Goal: Download file/media

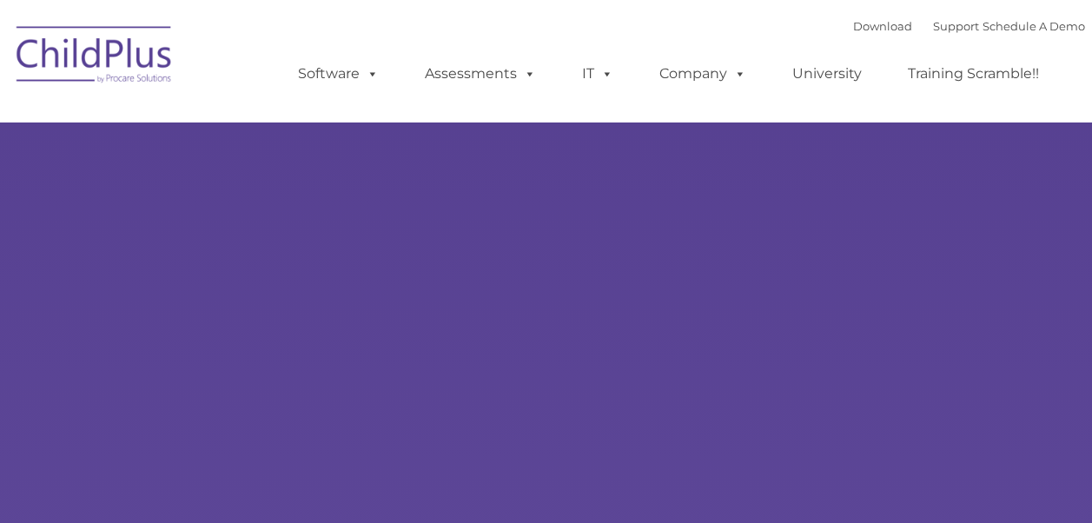
type input ""
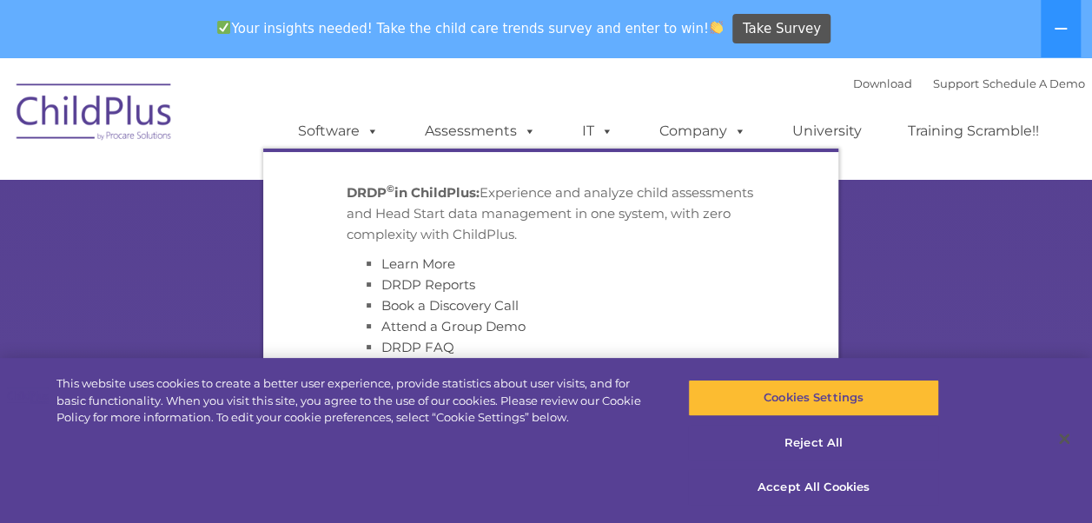
select select "MEDIUM"
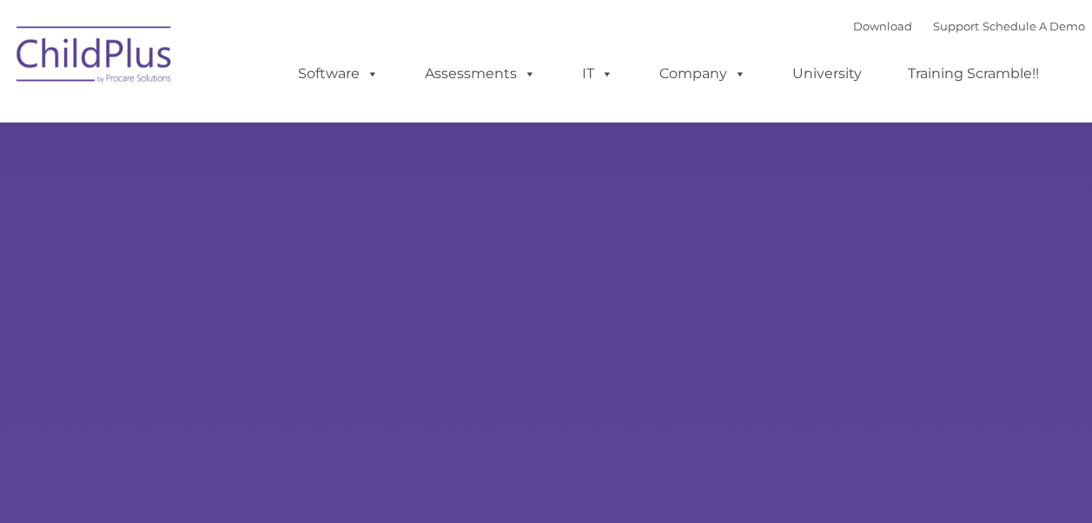
type input ""
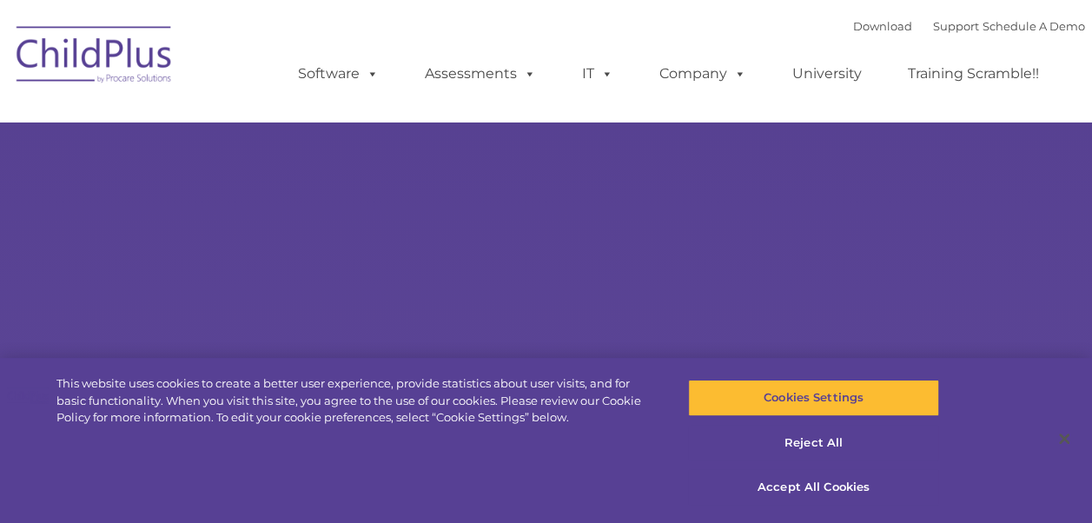
select select "MEDIUM"
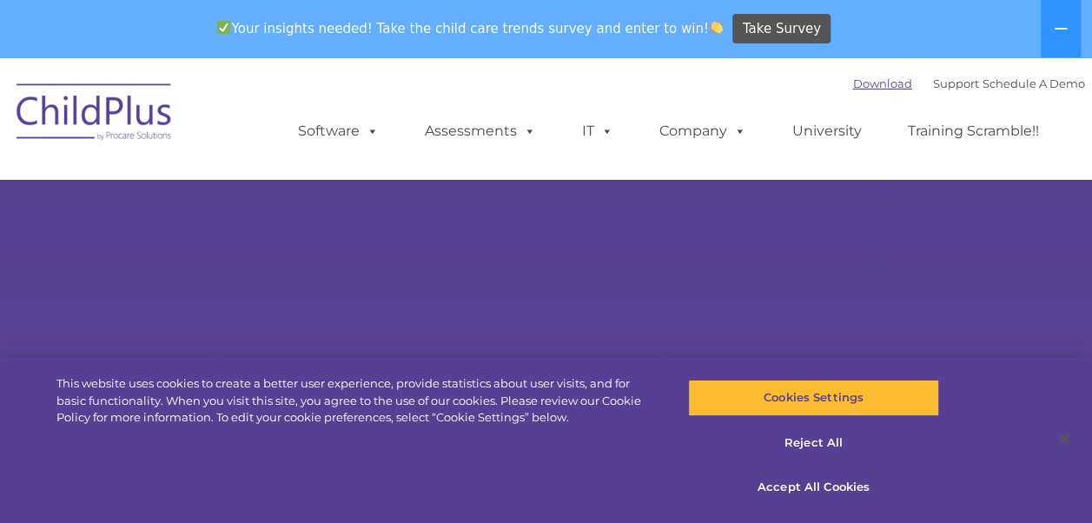
click at [871, 82] on link "Download" at bounding box center [882, 83] width 59 height 14
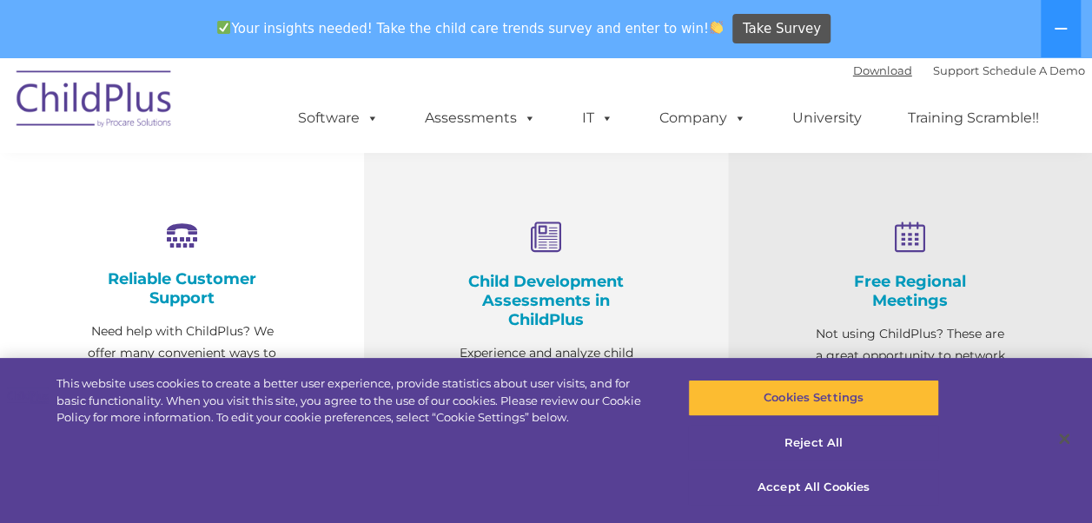
scroll to position [666, 0]
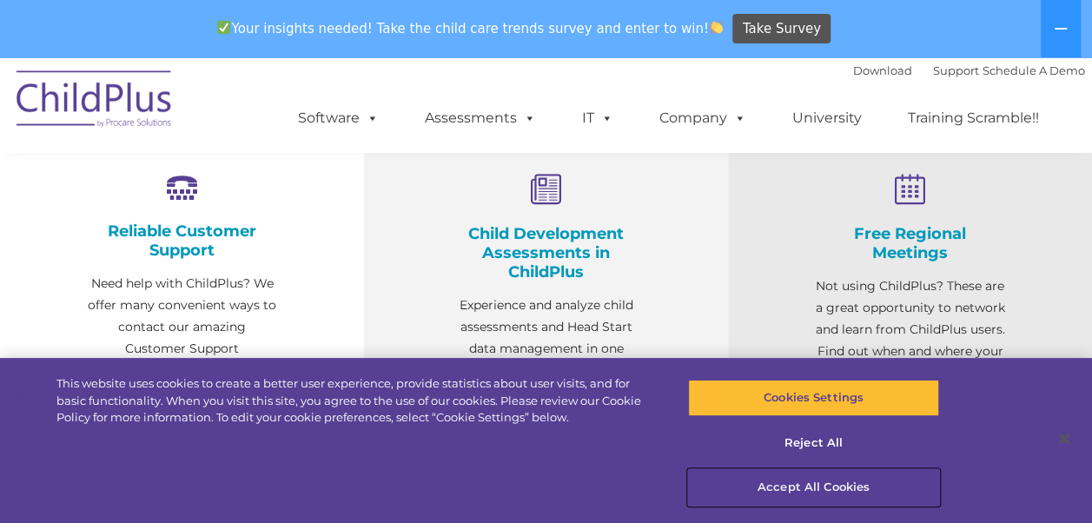
click at [831, 481] on button "Accept All Cookies" at bounding box center [813, 487] width 251 height 36
